Goal: Information Seeking & Learning: Learn about a topic

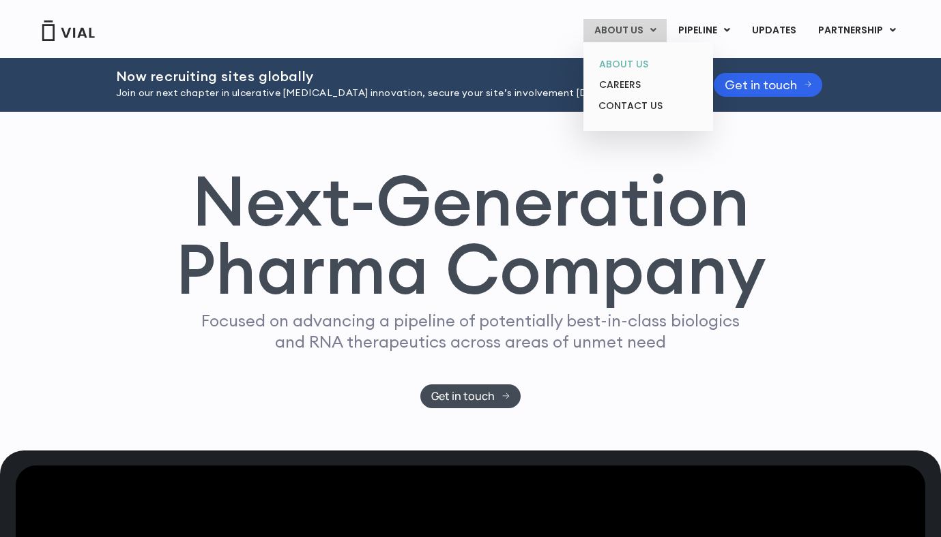
click at [626, 64] on link "ABOUT US" at bounding box center [647, 64] width 119 height 21
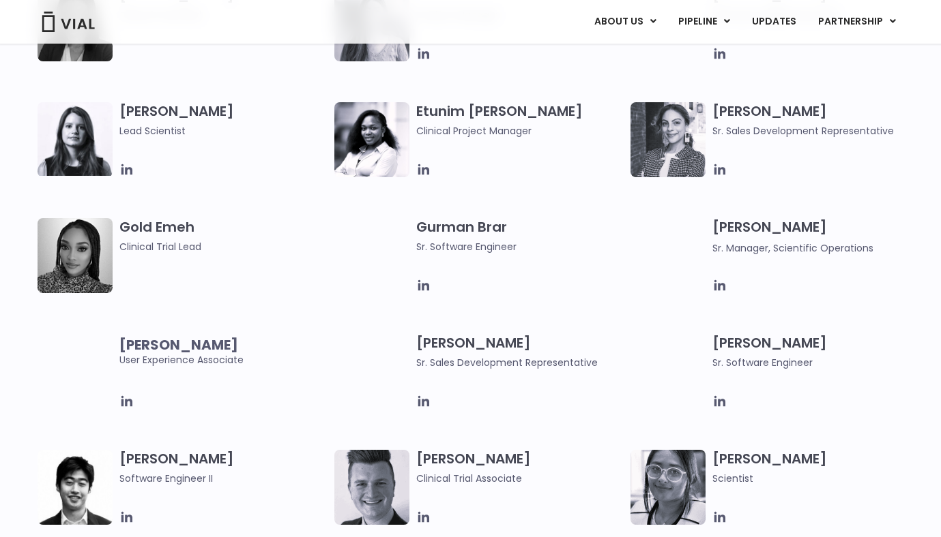
scroll to position [1280, 0]
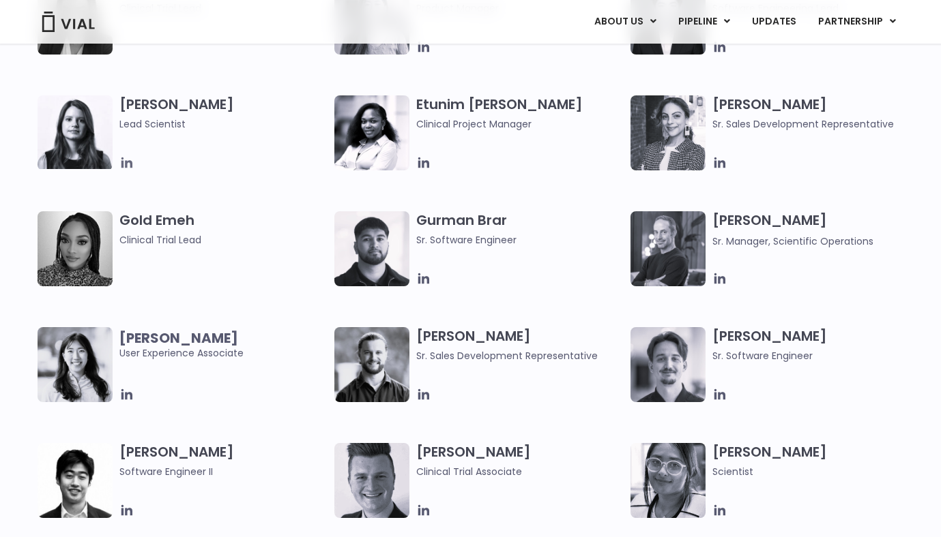
click at [125, 162] on icon at bounding box center [126, 163] width 11 height 11
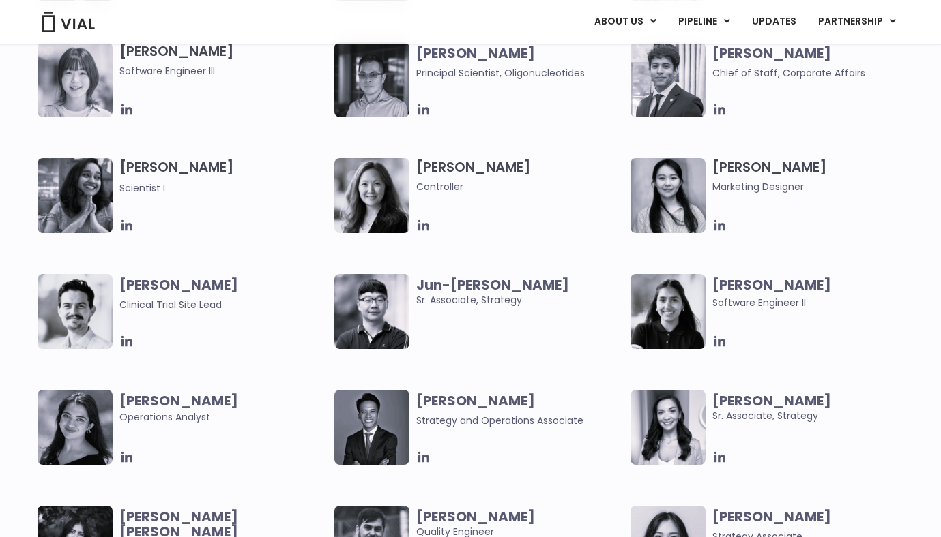
scroll to position [2366, 0]
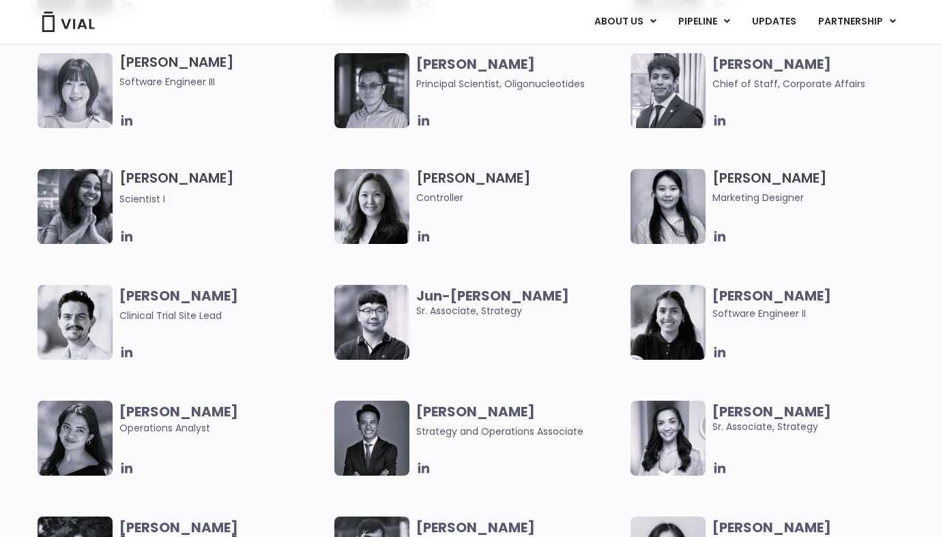
click at [534, 281] on div "[PERSON_NAME] User Experience Researcher [PERSON_NAME] Software Engineer [PERSO…" at bounding box center [482, 285] width 889 height 696
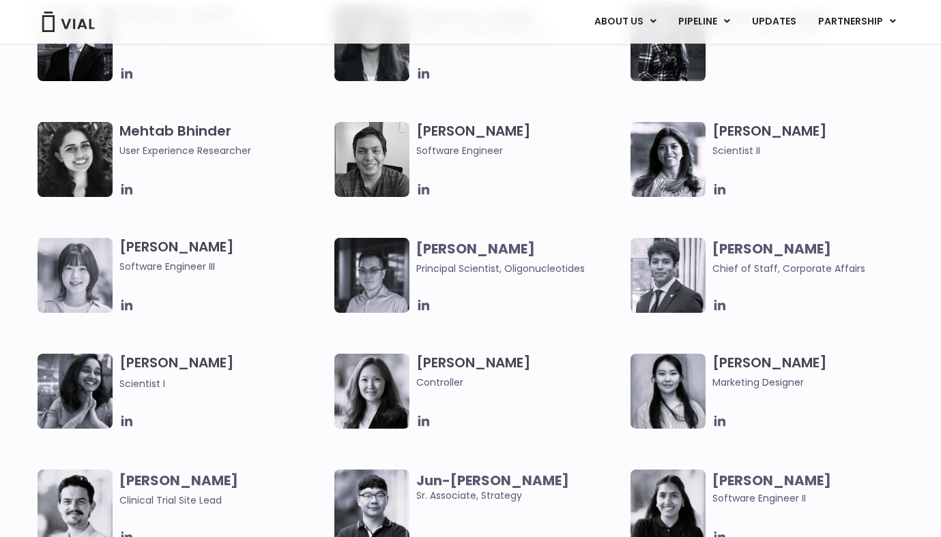
scroll to position [2171, 0]
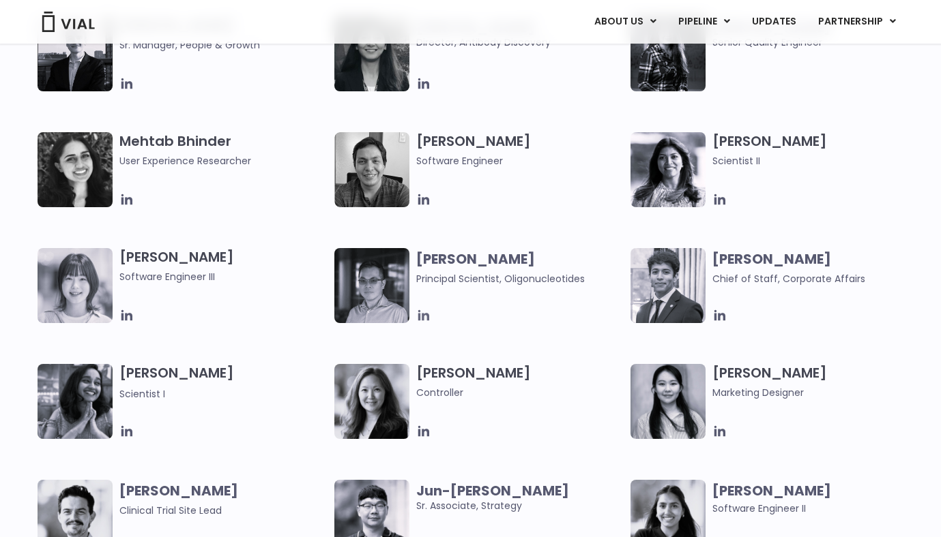
click at [425, 313] on icon at bounding box center [423, 315] width 15 height 15
